Goal: Task Accomplishment & Management: Use online tool/utility

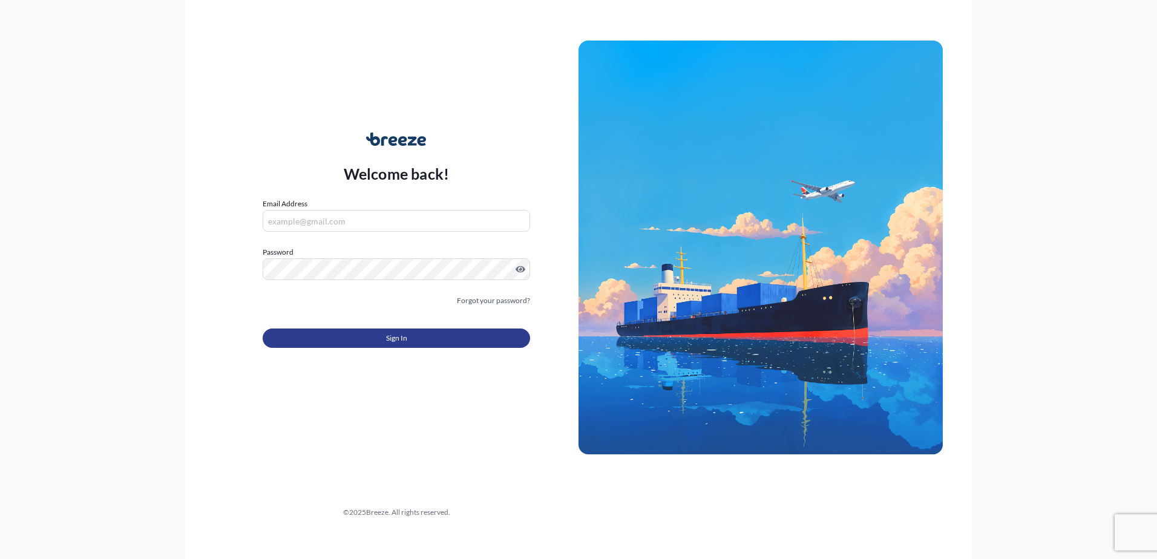
type input "[EMAIL_ADDRESS][DOMAIN_NAME]"
click at [377, 341] on button "Sign In" at bounding box center [396, 337] width 267 height 19
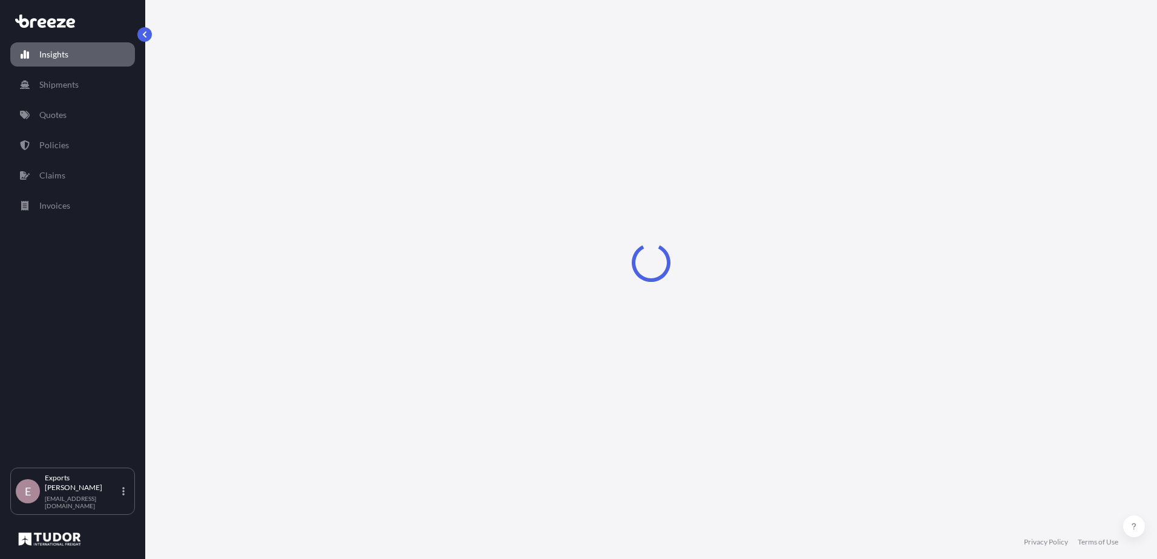
select select "2025"
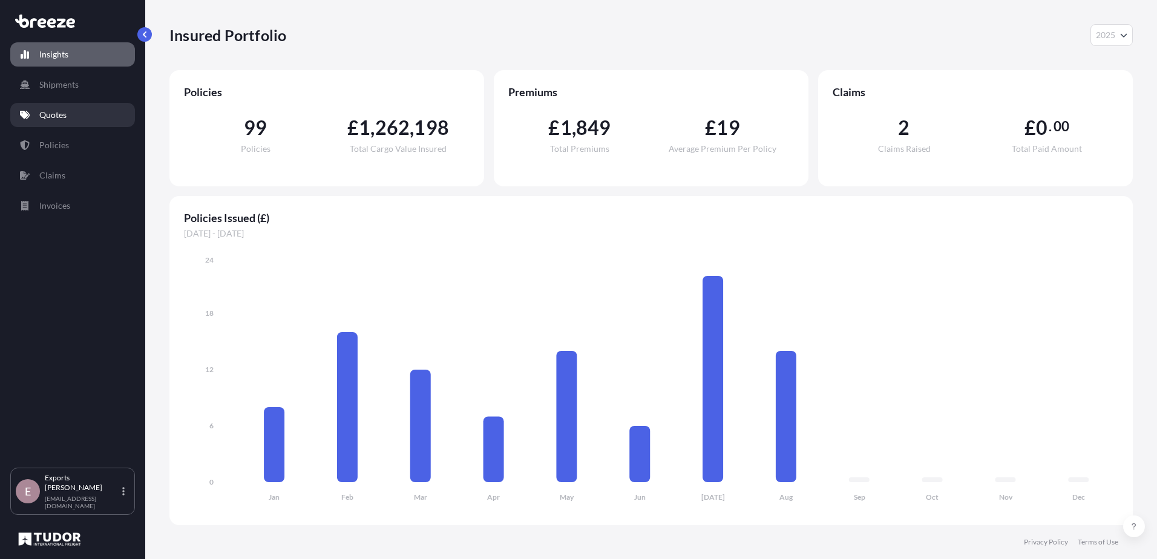
click at [77, 109] on link "Quotes" at bounding box center [72, 115] width 125 height 24
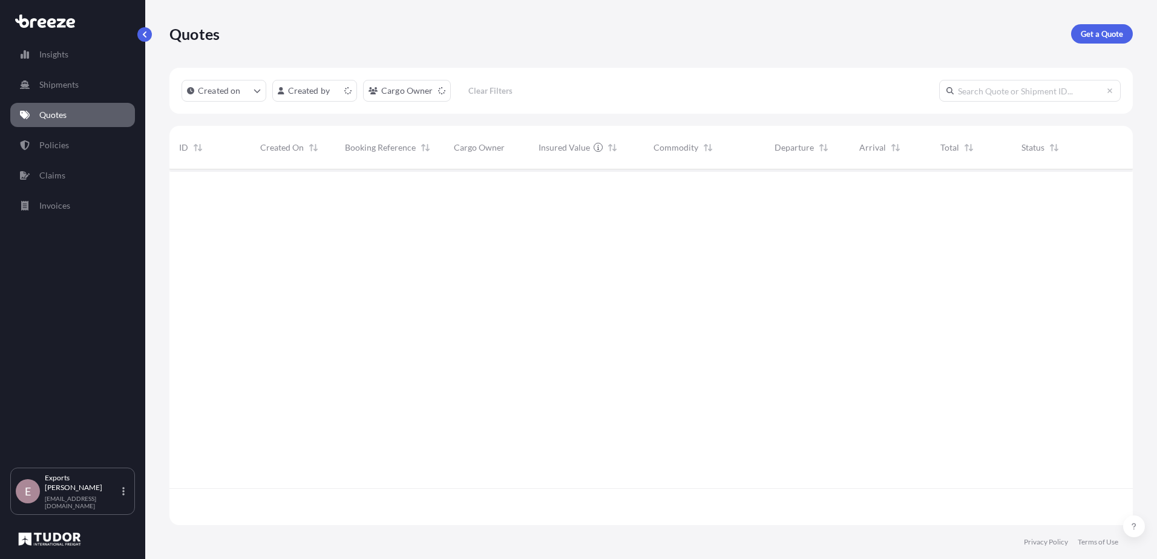
scroll to position [353, 954]
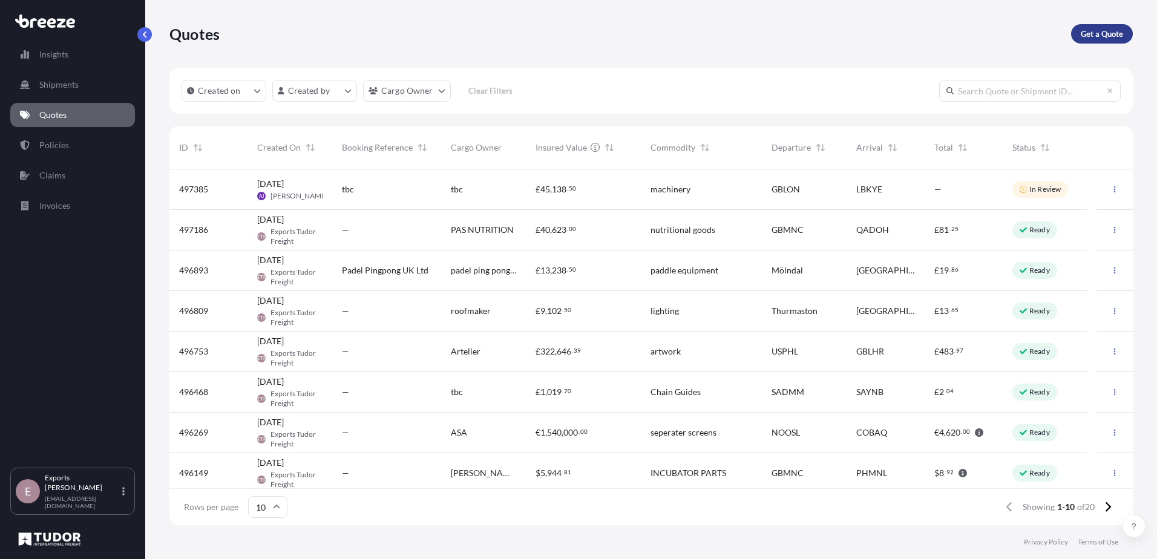
click at [1085, 39] on p "Get a Quote" at bounding box center [1101, 34] width 42 height 12
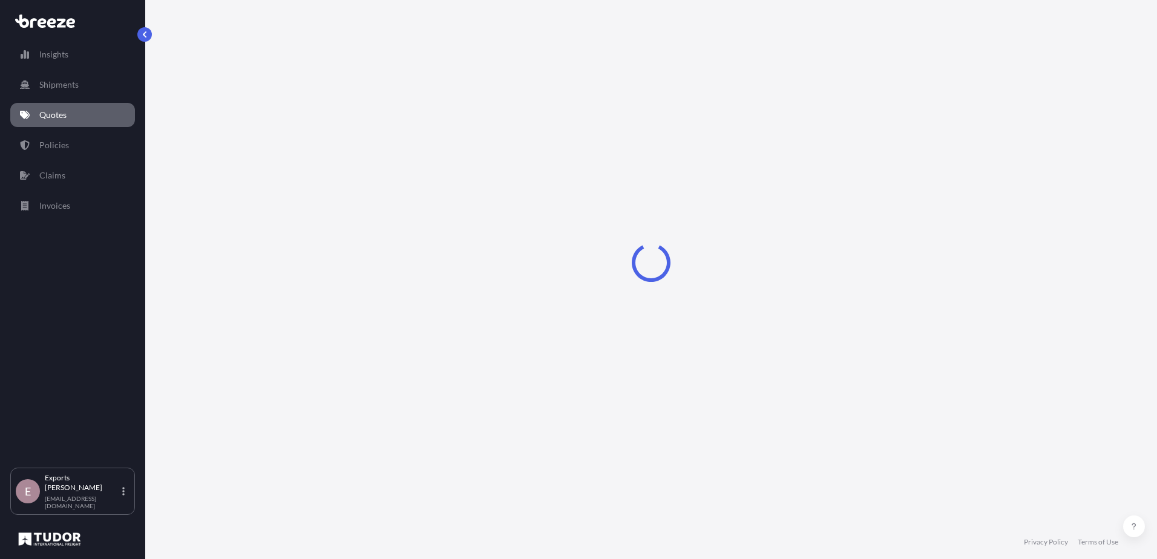
select select "Sea"
select select "1"
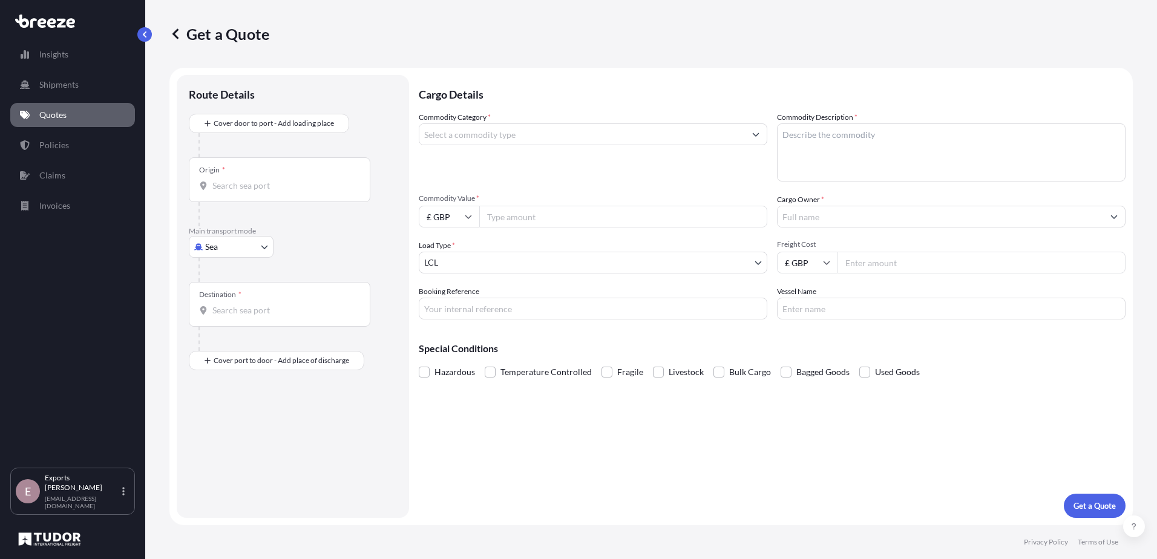
click at [521, 132] on input "Commodity Category *" at bounding box center [581, 134] width 325 height 22
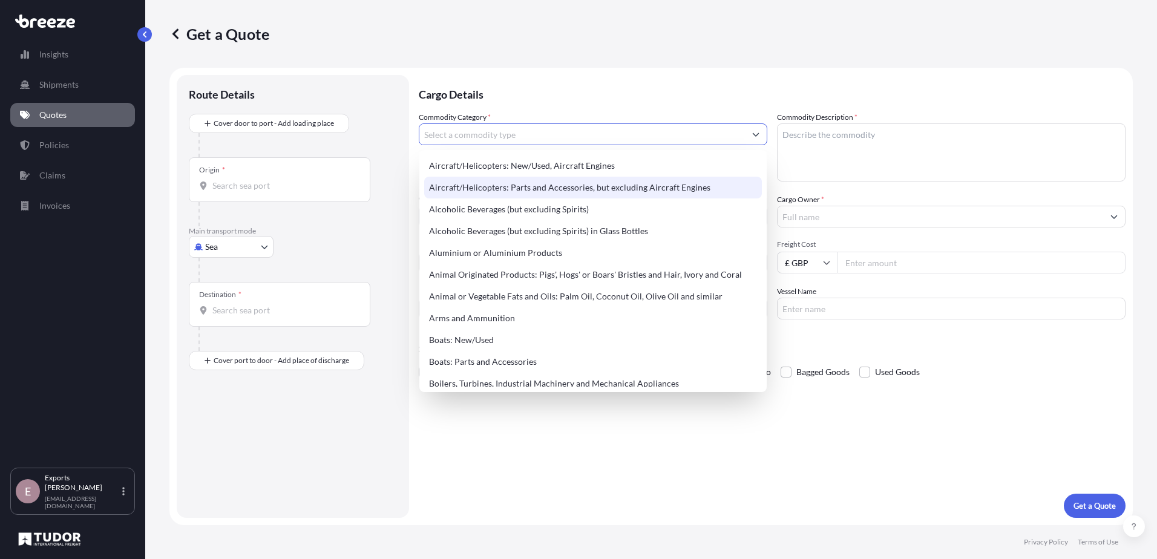
click at [293, 188] on input "Origin *" at bounding box center [283, 186] width 143 height 12
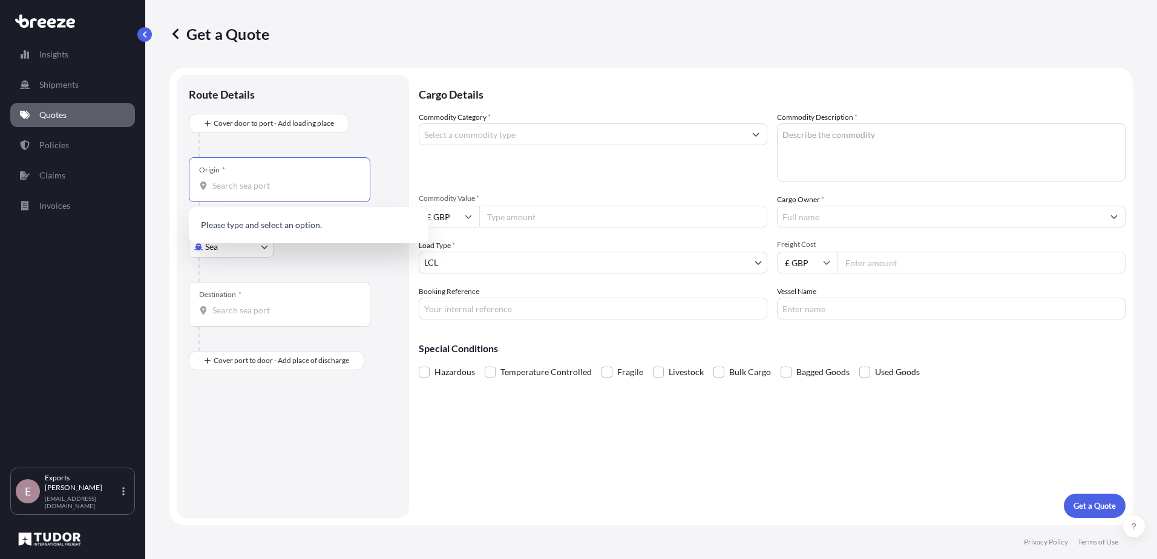
click at [237, 255] on body "140 options available. 0 options available. Insights Shipments Quotes Policies …" at bounding box center [578, 279] width 1157 height 559
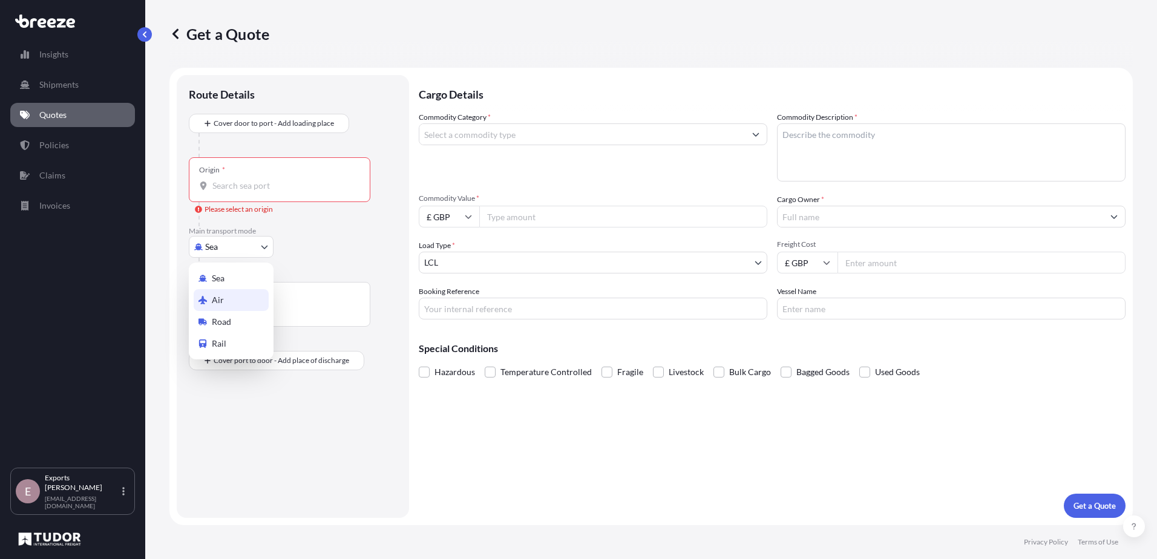
click at [228, 300] on div "Air" at bounding box center [231, 300] width 75 height 22
select select "Air"
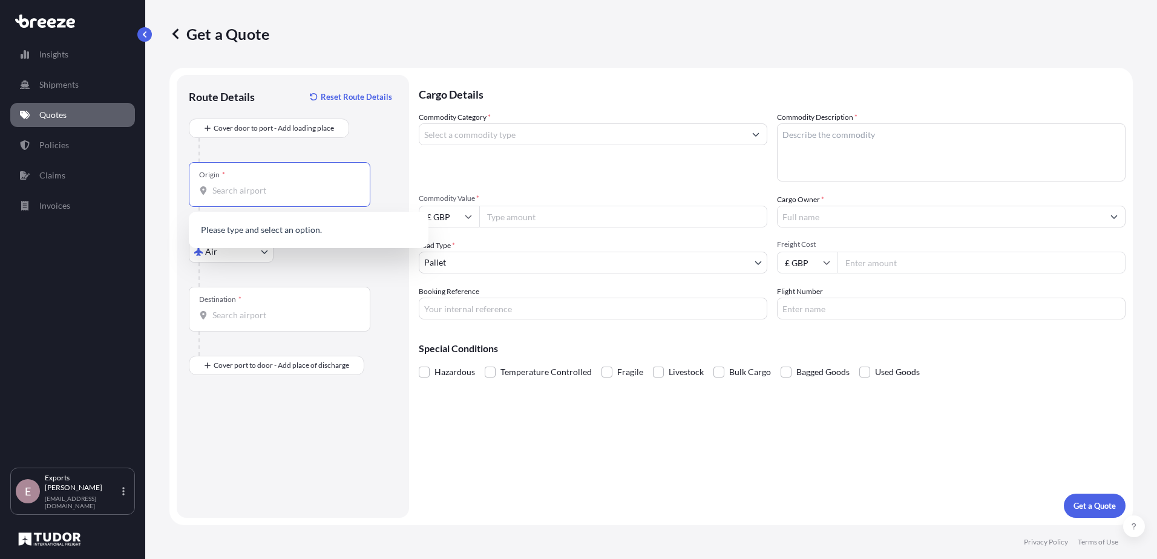
click at [247, 188] on input "Origin *" at bounding box center [283, 191] width 143 height 12
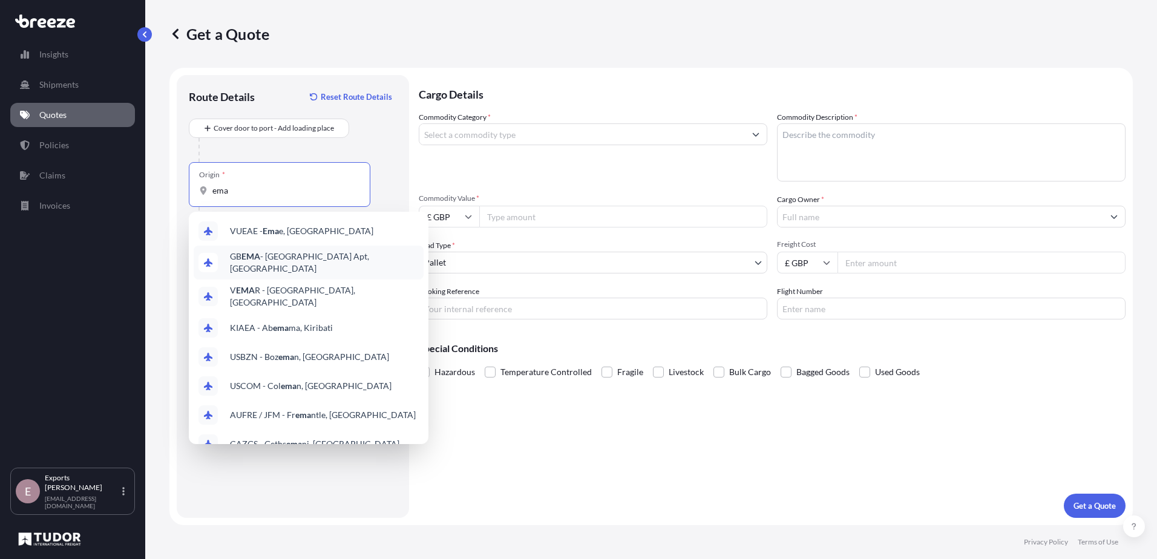
click at [278, 254] on span "GB EMA - [GEOGRAPHIC_DATA] Apt, [GEOGRAPHIC_DATA]" at bounding box center [324, 262] width 189 height 24
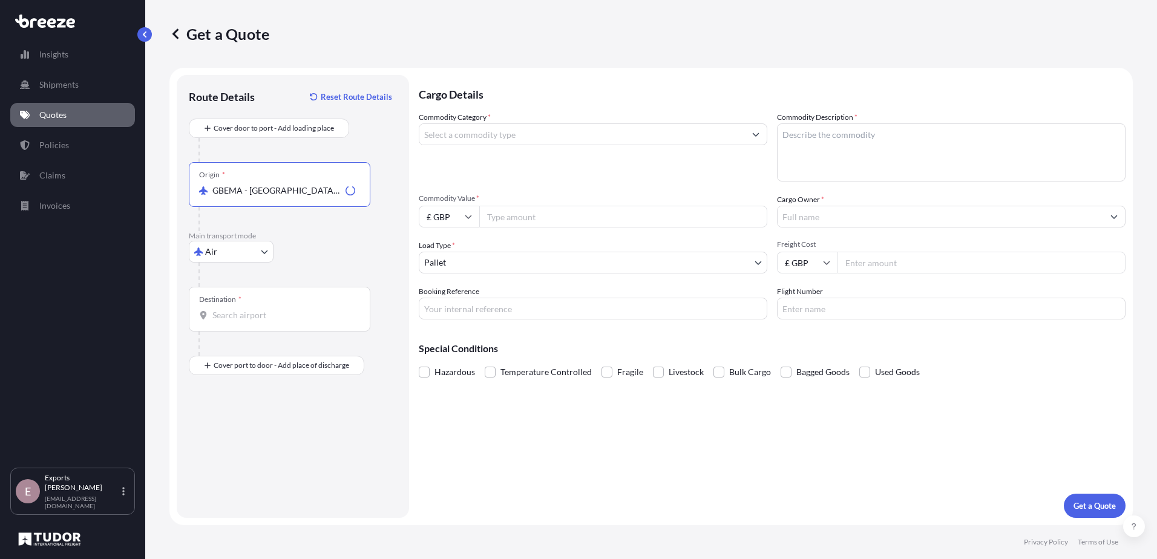
type input "GBEMA - [GEOGRAPHIC_DATA] Apt, [GEOGRAPHIC_DATA]"
click at [262, 312] on input "Destination *" at bounding box center [283, 315] width 143 height 12
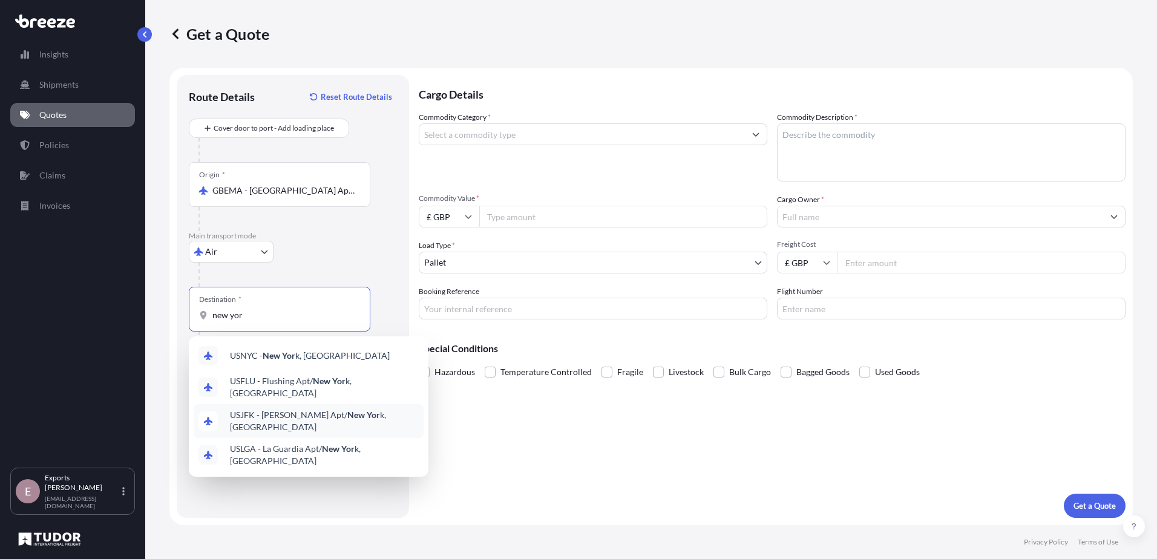
click at [250, 409] on span "USJFK - [PERSON_NAME] Apt/ New Yor k, [GEOGRAPHIC_DATA]" at bounding box center [324, 421] width 189 height 24
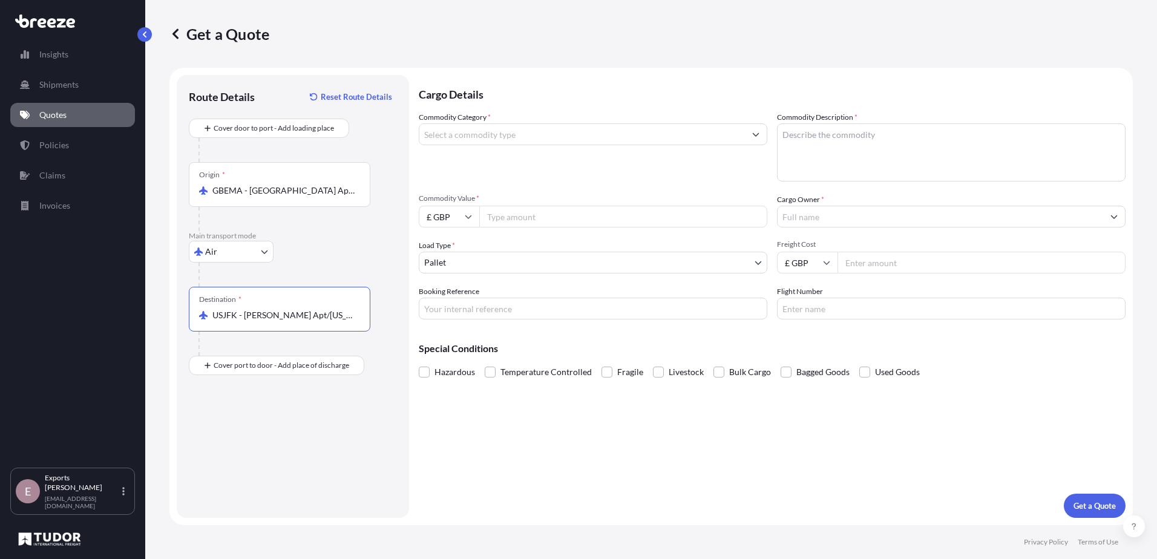
type input "USJFK - [PERSON_NAME] Apt/[US_STATE], [GEOGRAPHIC_DATA]"
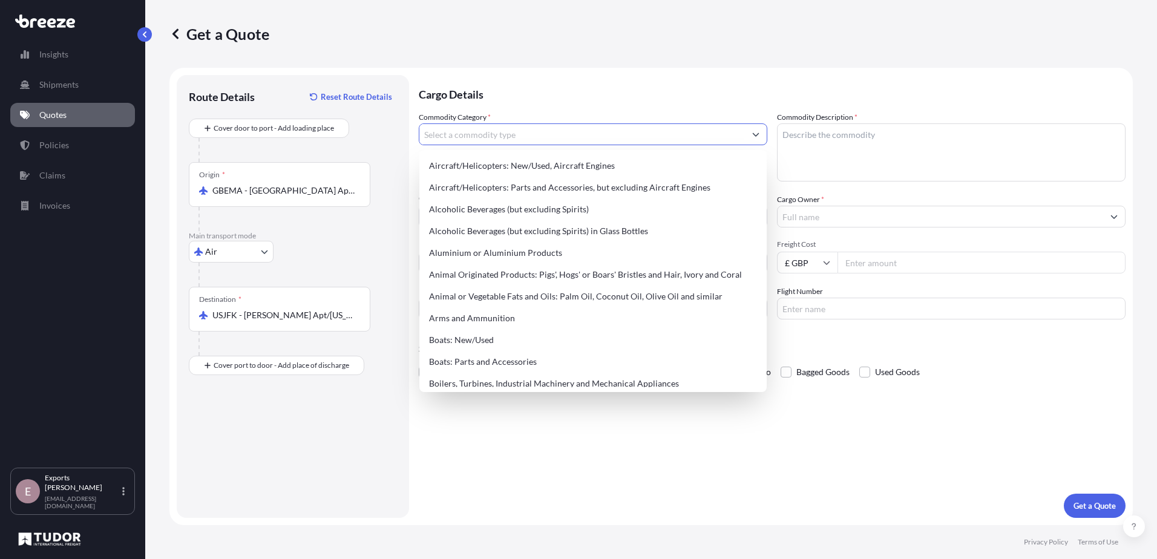
click at [505, 136] on input "Commodity Category *" at bounding box center [581, 134] width 325 height 22
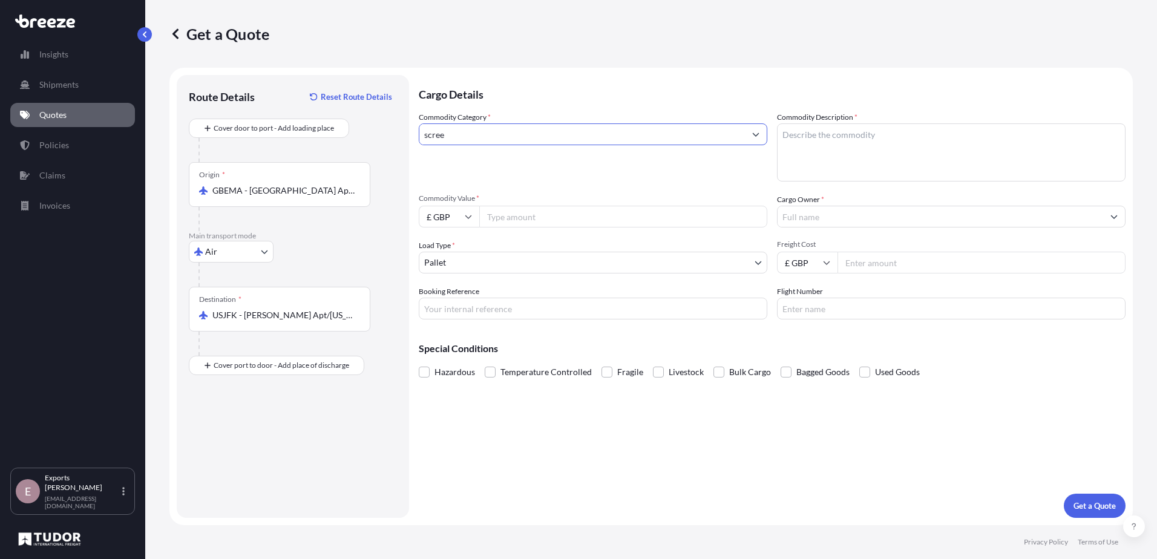
drag, startPoint x: 401, startPoint y: 137, endPoint x: 363, endPoint y: 137, distance: 38.1
click at [363, 137] on form "Route Details Reset Route Details Cover door to port - Add loading place Place …" at bounding box center [650, 296] width 963 height 457
type input "d"
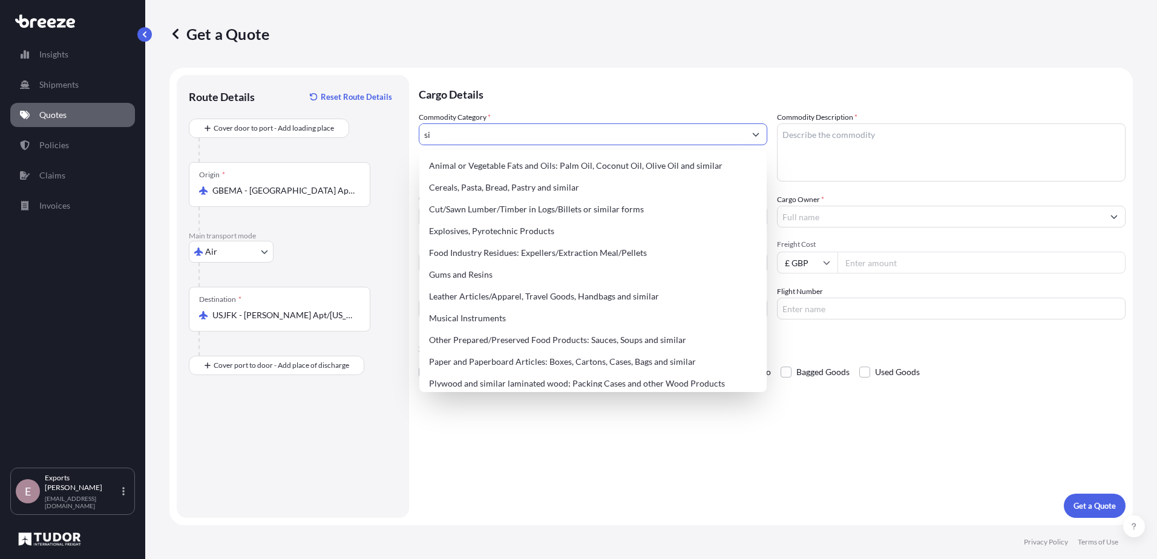
type input "s"
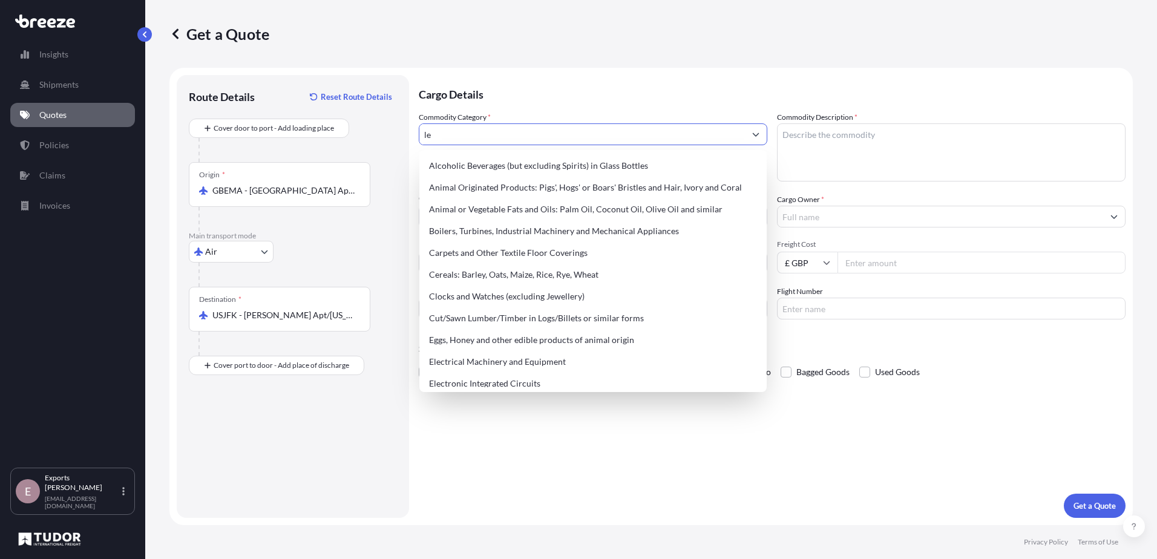
type input "l"
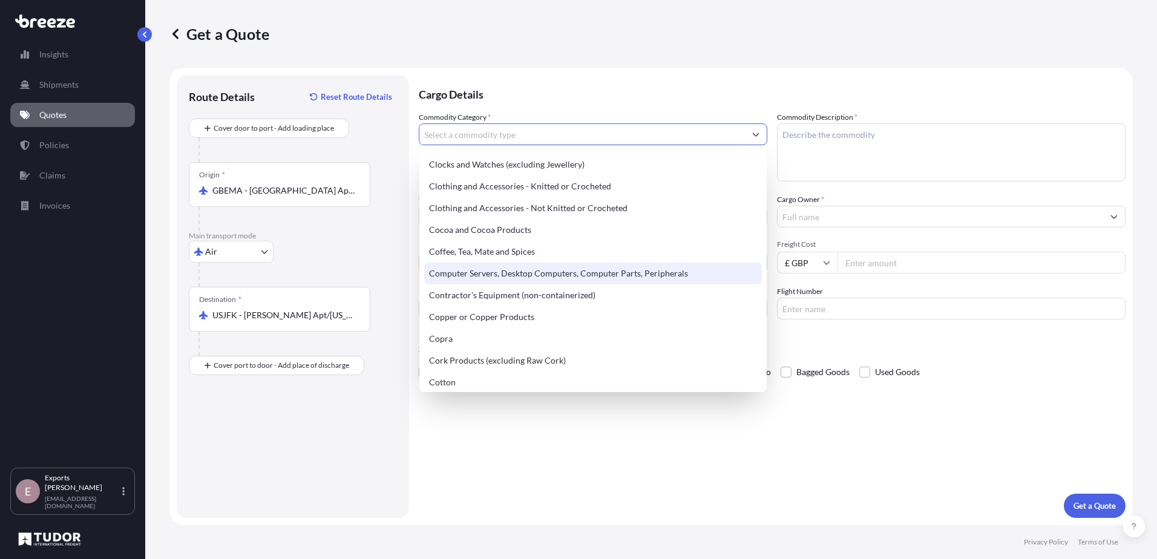
scroll to position [385, 0]
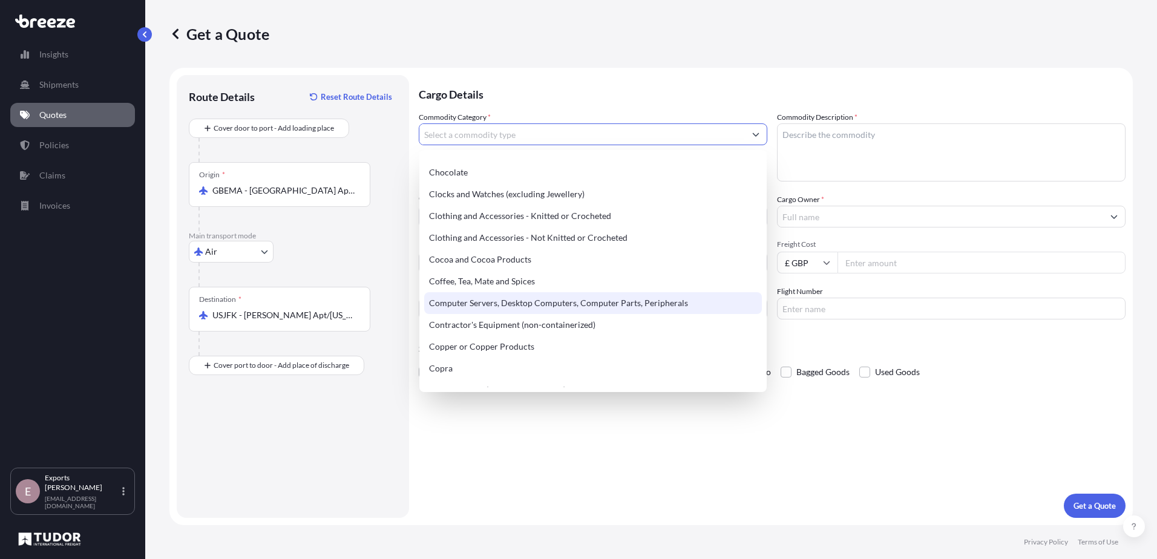
click at [509, 307] on div "Computer Servers, Desktop Computers, Computer Parts, Peripherals" at bounding box center [593, 303] width 338 height 22
type input "Computer Servers, Desktop Computers, Computer Parts, Peripherals"
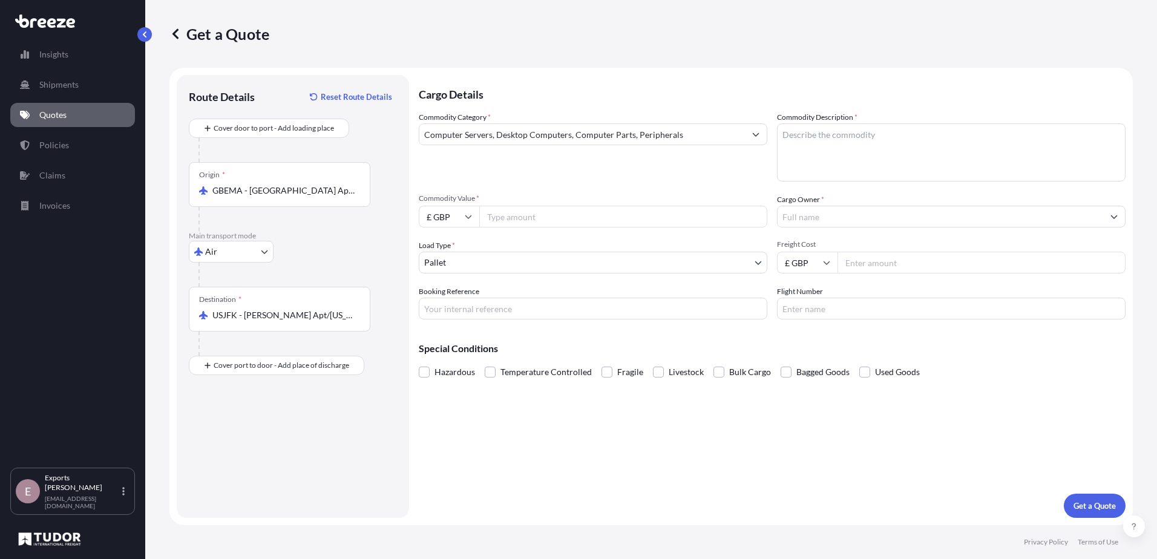
click at [507, 225] on input "Commodity Value *" at bounding box center [623, 217] width 288 height 22
type input "8911.5"
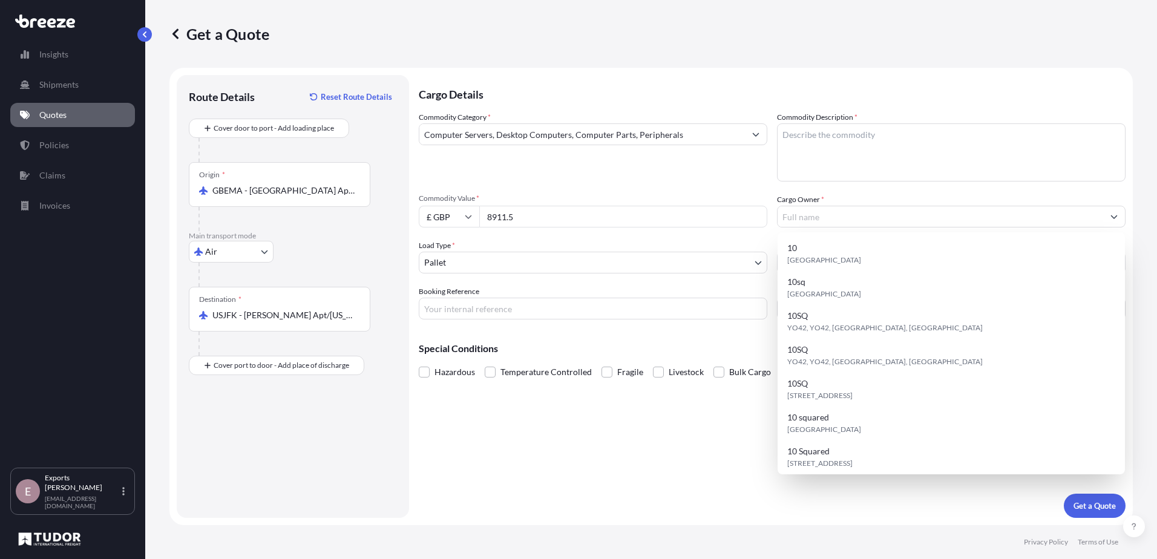
click at [463, 215] on input "£ GBP" at bounding box center [449, 217] width 60 height 22
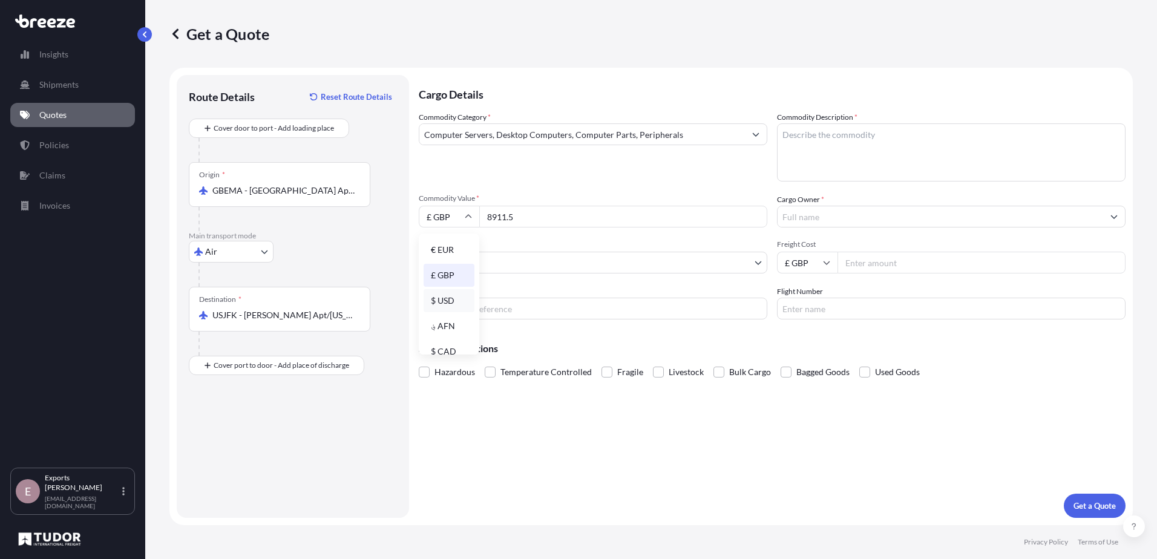
click at [443, 299] on div "$ USD" at bounding box center [448, 300] width 51 height 23
type input "$ USD"
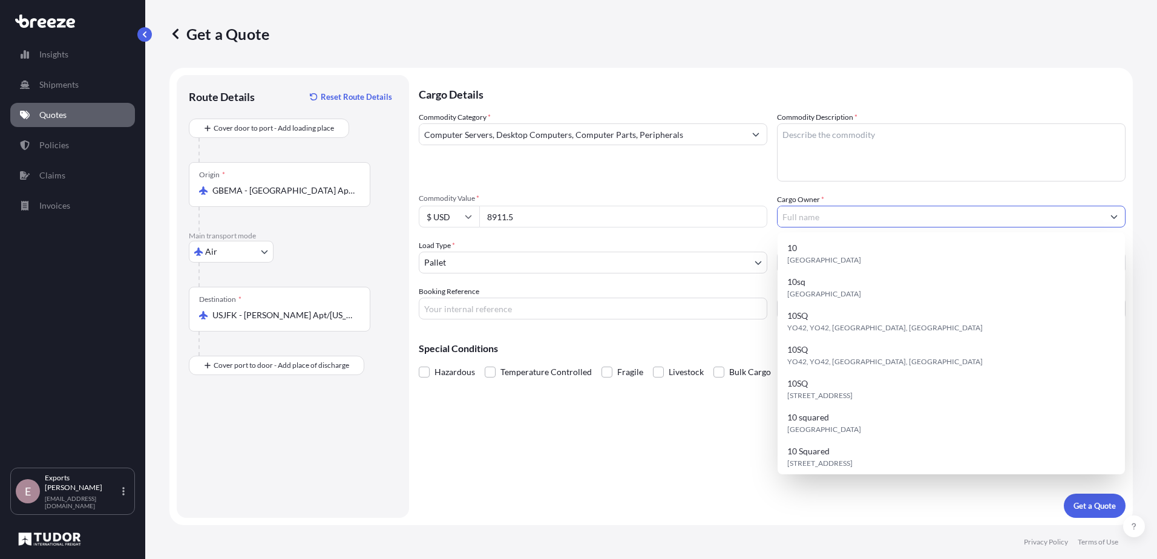
click at [890, 215] on input "Cargo Owner *" at bounding box center [939, 217] width 325 height 22
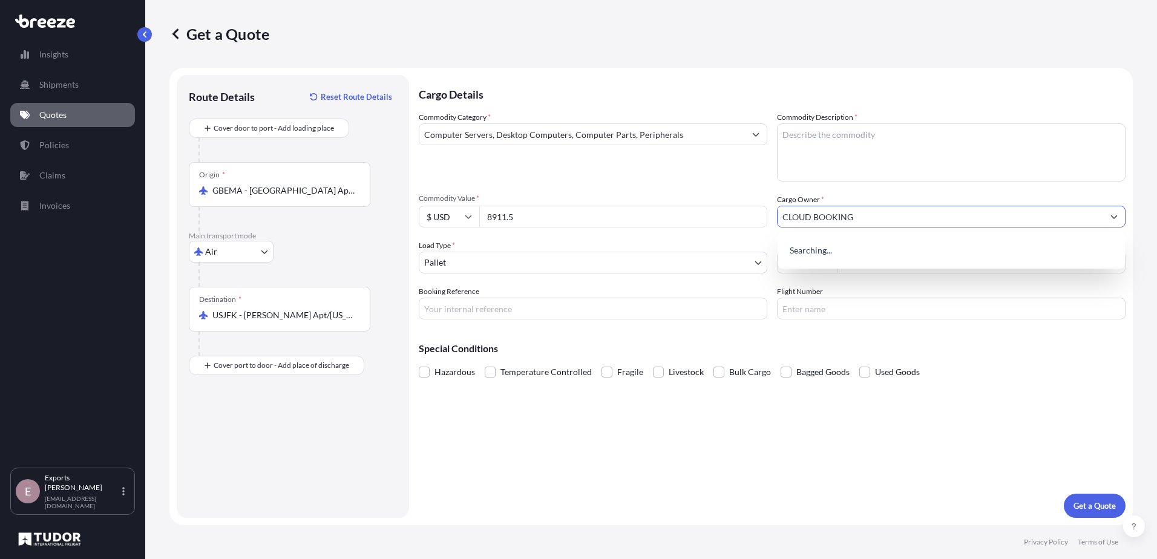
type input "CLOUD BOOKING"
click at [621, 477] on div "Cargo Details Commodity Category * Computer Servers, Desktop Computers, Compute…" at bounding box center [772, 296] width 707 height 443
click at [842, 153] on textarea "Commodity Description *" at bounding box center [951, 152] width 348 height 58
type textarea "S"
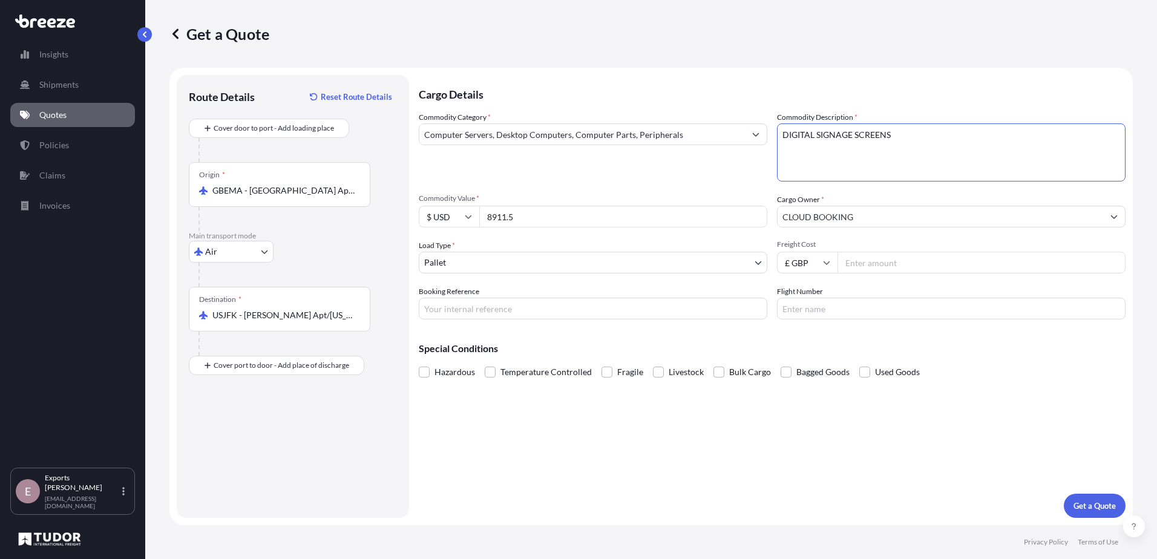
type textarea "DIGITAL SIGNAGE SCREENS"
drag, startPoint x: 777, startPoint y: 450, endPoint x: 776, endPoint y: 443, distance: 7.4
click at [777, 450] on div "Cargo Details Commodity Category * Computer Servers, Desktop Computers, Compute…" at bounding box center [772, 296] width 707 height 443
click at [1091, 502] on p "Get a Quote" at bounding box center [1094, 506] width 42 height 12
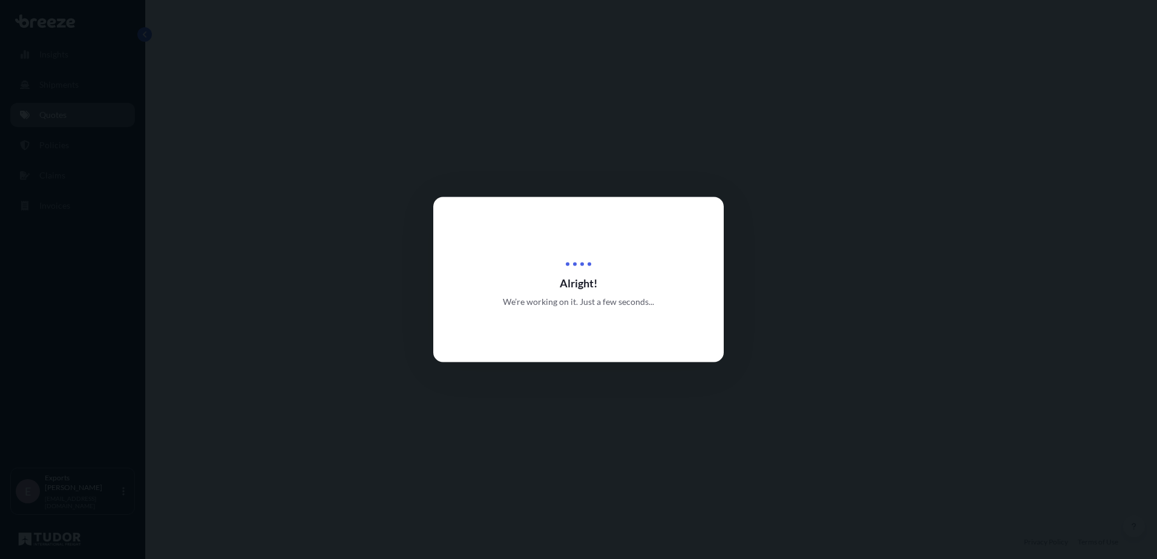
select select "Air"
select select "1"
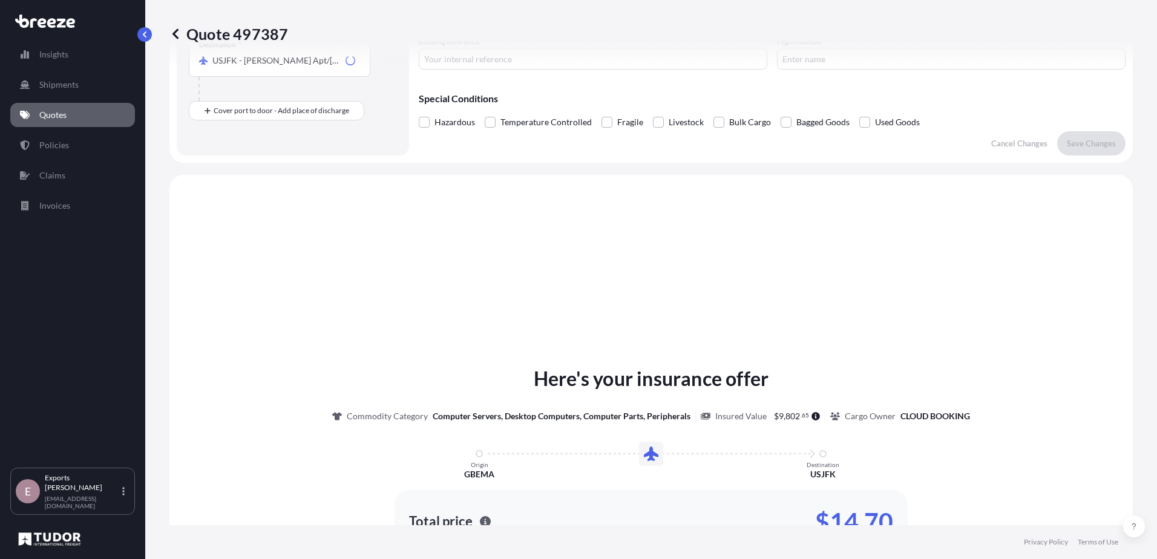
scroll to position [364, 0]
